Goal: Transaction & Acquisition: Purchase product/service

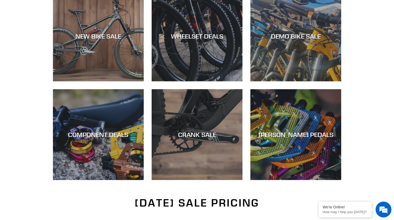
scroll to position [168, 0]
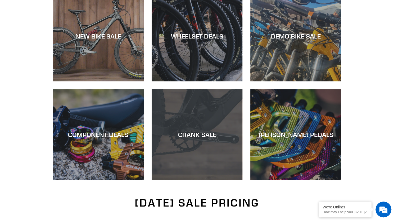
click at [206, 180] on div "CRANK SALE" at bounding box center [196, 180] width 91 height 0
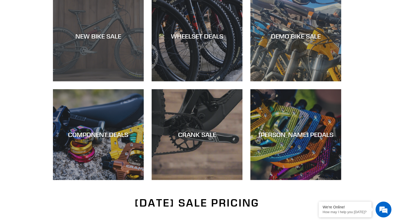
click at [113, 81] on div "NEW BIKE SALE" at bounding box center [98, 81] width 91 height 0
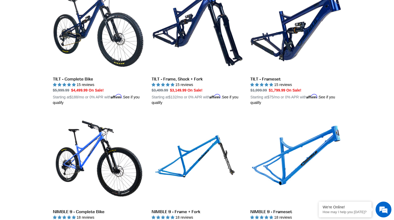
scroll to position [728, 0]
